Goal: Task Accomplishment & Management: Use online tool/utility

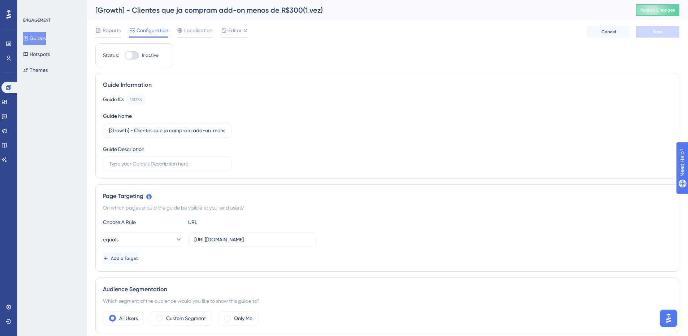
click at [38, 39] on button "Guides" at bounding box center [34, 38] width 23 height 13
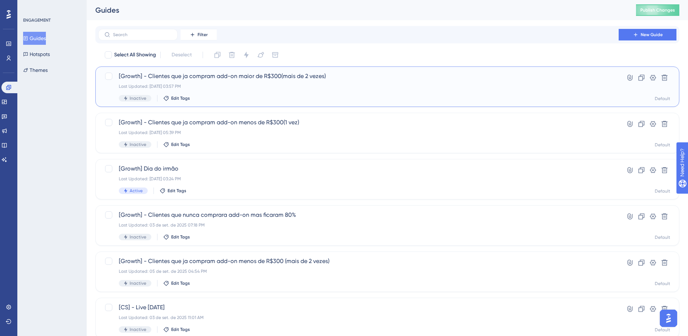
click at [280, 89] on div "[Growth] - Clientes que ja compram add-on maior de R$300(mais de 2 vezes) Last …" at bounding box center [358, 87] width 479 height 30
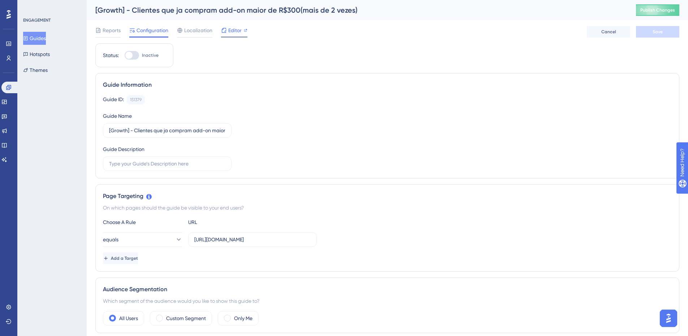
click at [234, 31] on span "Editor" at bounding box center [234, 30] width 13 height 9
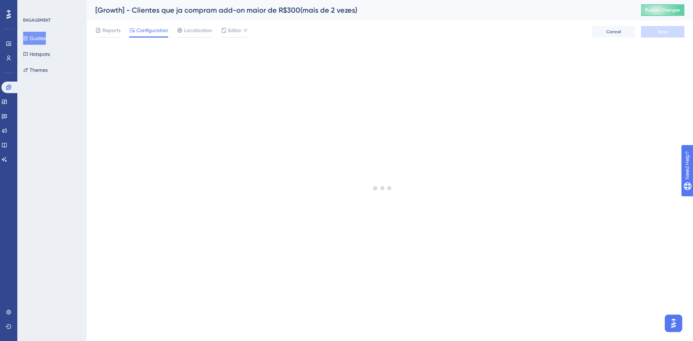
click at [40, 34] on button "Guides" at bounding box center [34, 38] width 23 height 13
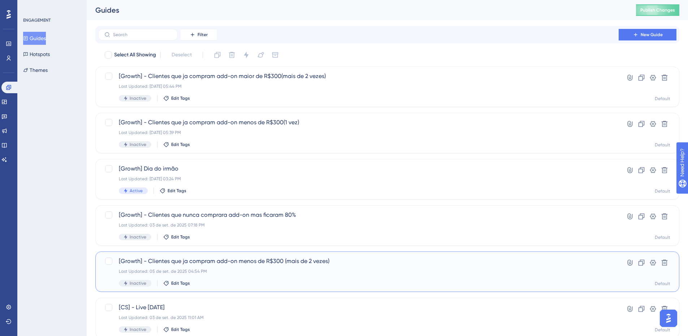
click at [282, 255] on div "[Growth] - Clientes que ja compram add-on menos de R$300 (mais de 2 vezes) Last…" at bounding box center [387, 271] width 584 height 40
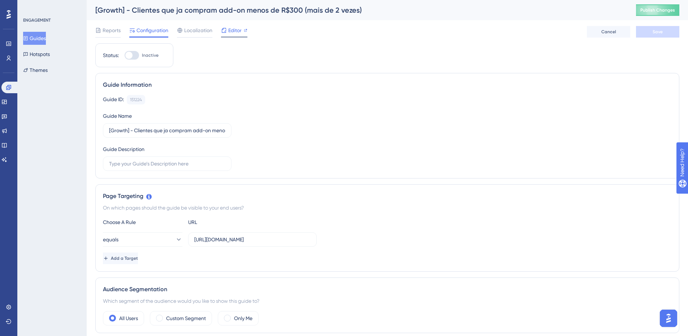
click at [234, 26] on span "Editor" at bounding box center [234, 30] width 13 height 9
